Goal: Information Seeking & Learning: Learn about a topic

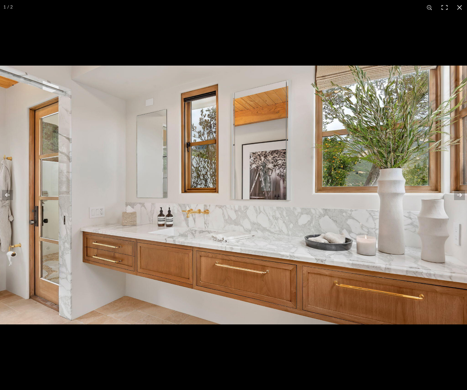
click at [460, 11] on button at bounding box center [459, 7] width 15 height 15
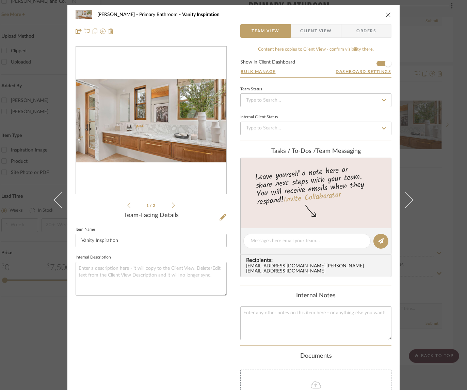
click at [386, 17] on icon "close" at bounding box center [387, 14] width 5 height 5
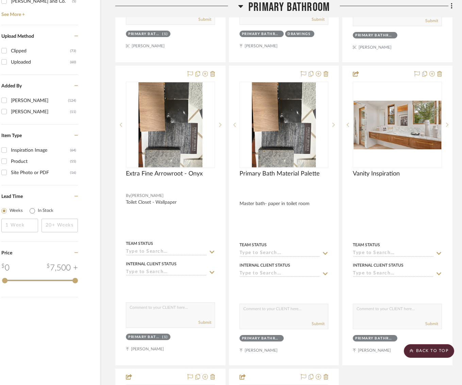
click at [289, 6] on span "Primary Bathroom" at bounding box center [288, 7] width 81 height 15
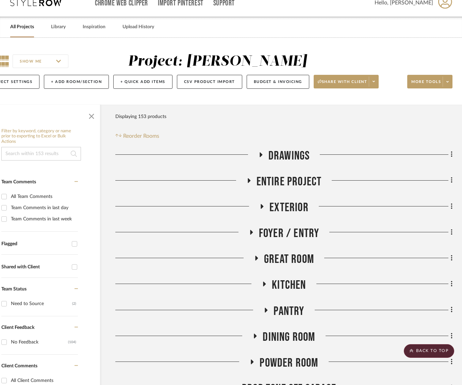
scroll to position [0, 28]
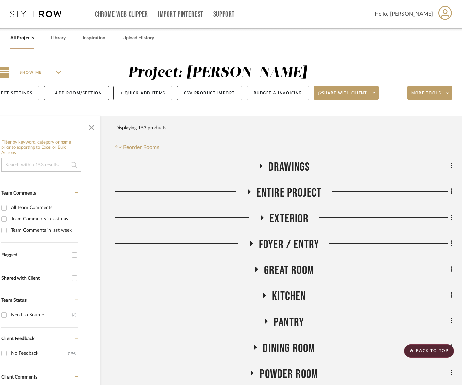
click at [278, 228] on div "Exterior" at bounding box center [283, 219] width 337 height 17
click at [281, 220] on span "Exterior" at bounding box center [288, 218] width 39 height 15
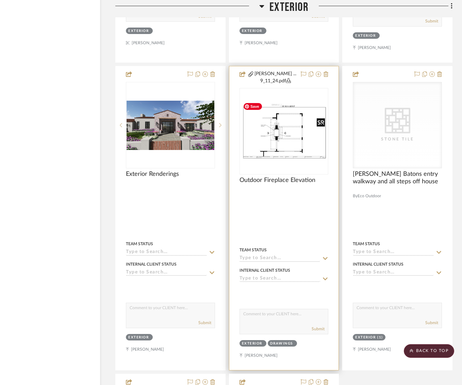
click at [0, 0] on img at bounding box center [0, 0] width 0 height 0
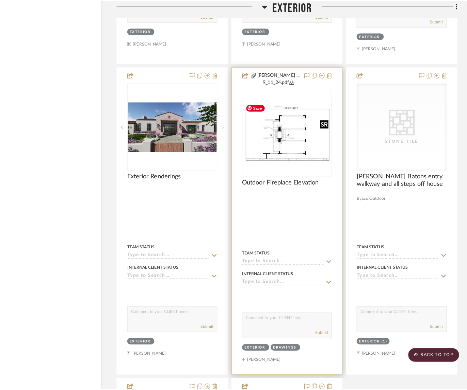
scroll to position [0, 0]
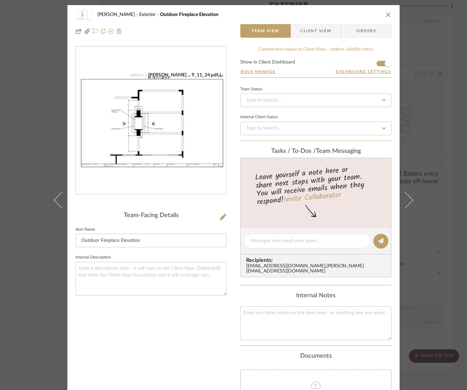
click at [385, 12] on icon "close" at bounding box center [387, 14] width 5 height 5
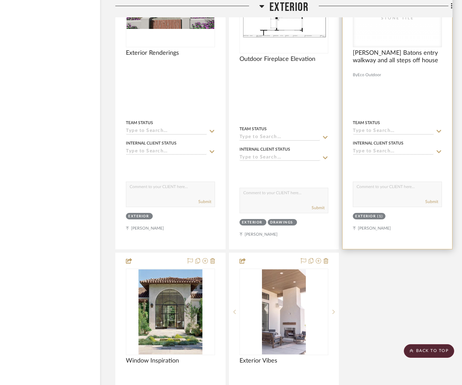
scroll to position [2118, 28]
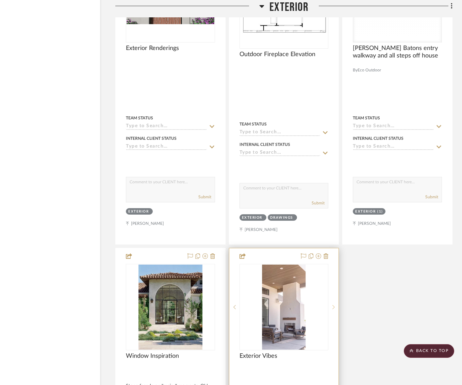
click at [334, 305] on icon at bounding box center [333, 307] width 2 height 5
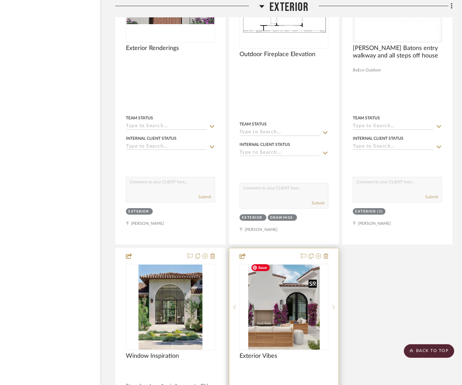
click at [268, 310] on img "1" at bounding box center [283, 307] width 71 height 85
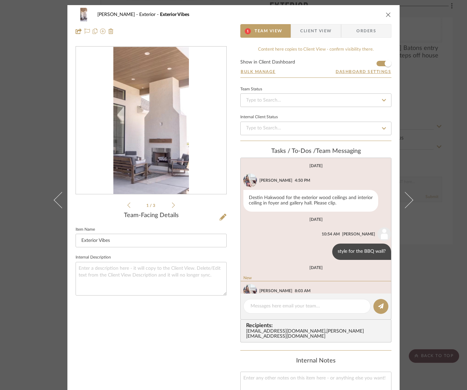
scroll to position [32, 0]
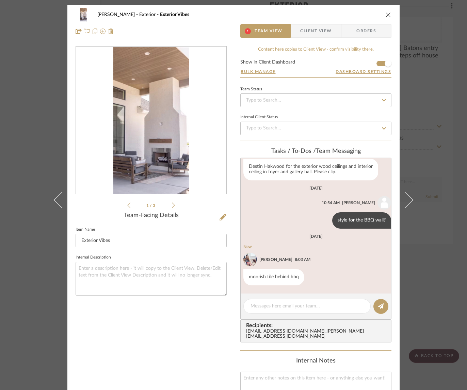
click at [138, 133] on img "0" at bounding box center [151, 121] width 76 height 148
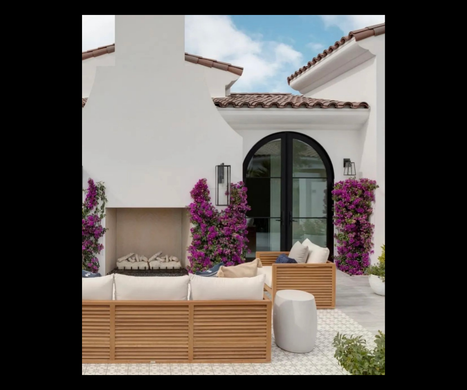
scroll to position [23, 0]
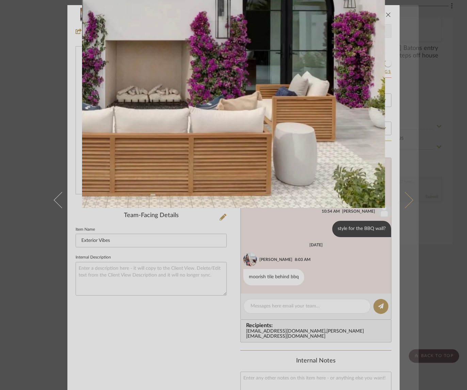
click at [403, 200] on div at bounding box center [315, 43] width 467 height 390
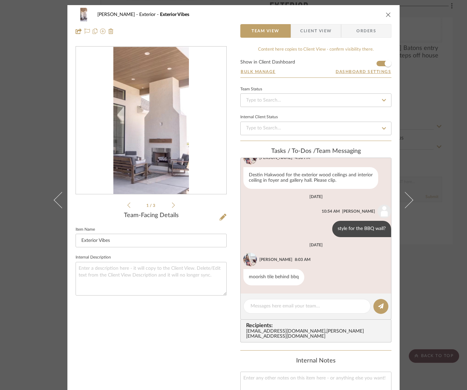
click at [168, 205] on li "1 / 3" at bounding box center [150, 205] width 41 height 8
click at [172, 205] on icon at bounding box center [173, 205] width 3 height 6
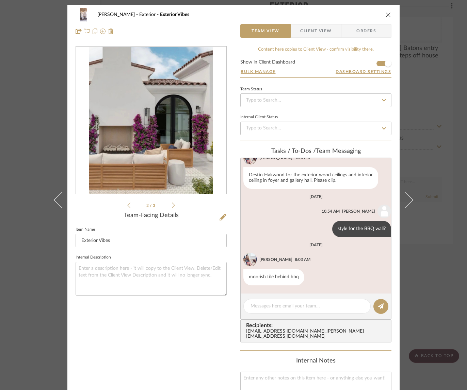
click at [172, 205] on icon at bounding box center [173, 205] width 3 height 6
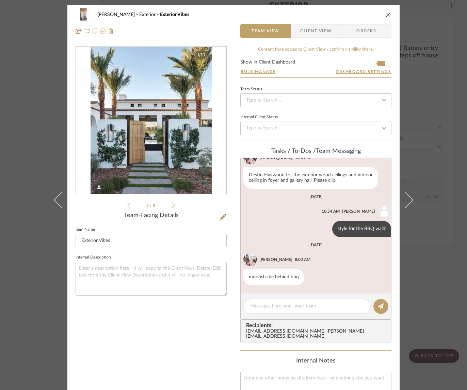
click at [172, 205] on icon at bounding box center [173, 205] width 3 height 6
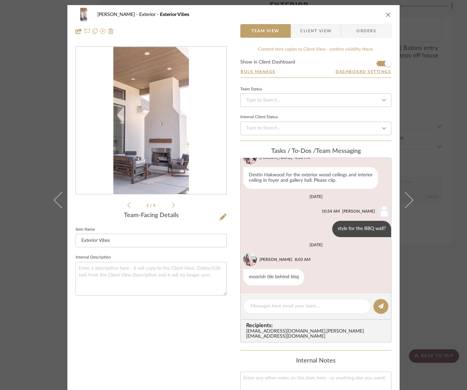
click at [385, 13] on icon "close" at bounding box center [387, 14] width 5 height 5
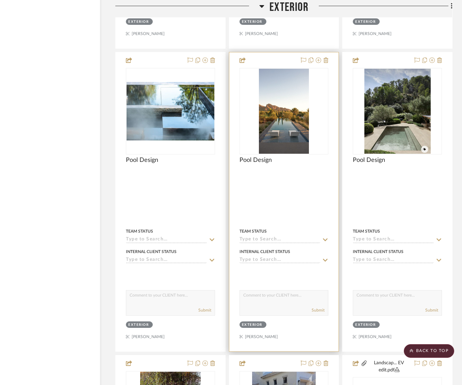
scroll to position [1180, 28]
